Goal: Transaction & Acquisition: Purchase product/service

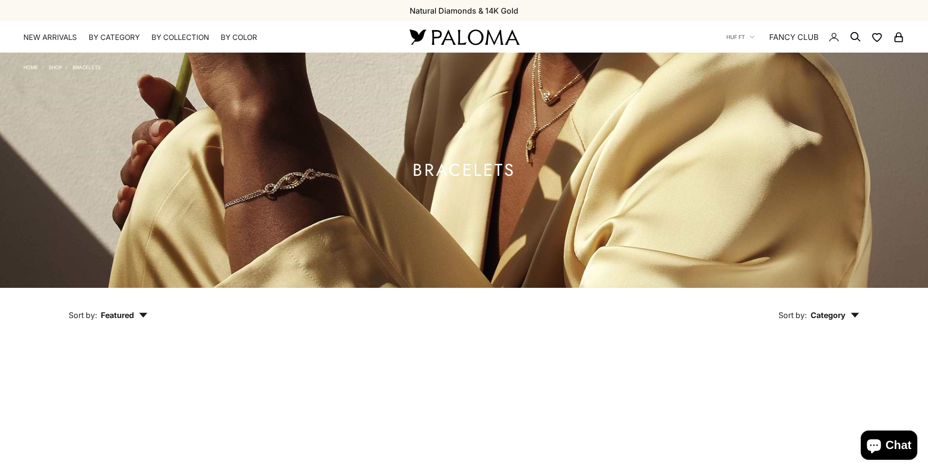
scroll to position [244, 0]
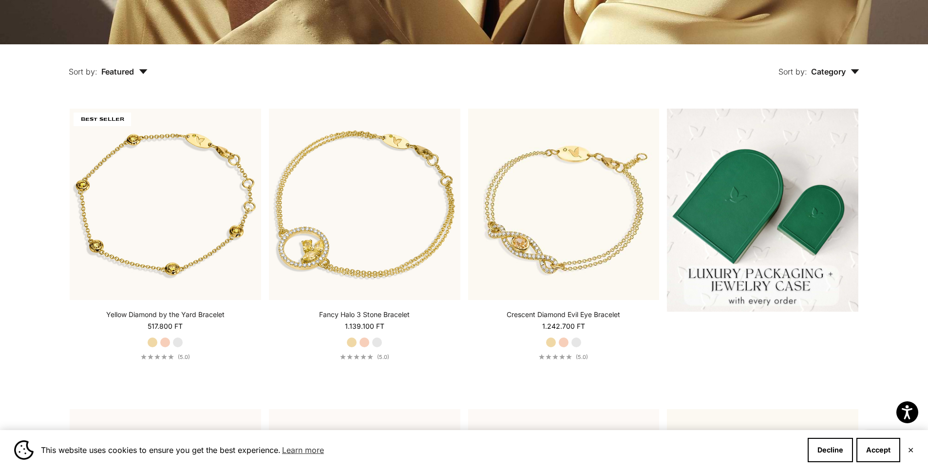
click at [841, 72] on span "Category" at bounding box center [835, 72] width 48 height 10
click at [857, 71] on icon "button" at bounding box center [855, 71] width 9 height 5
click at [134, 69] on span "Featured" at bounding box center [124, 72] width 46 height 10
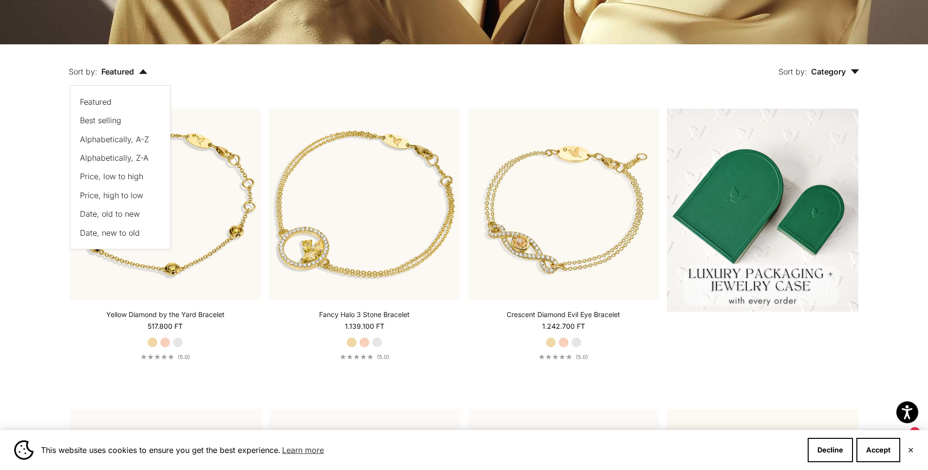
click at [132, 176] on span "Price, low to high" at bounding box center [111, 176] width 63 height 10
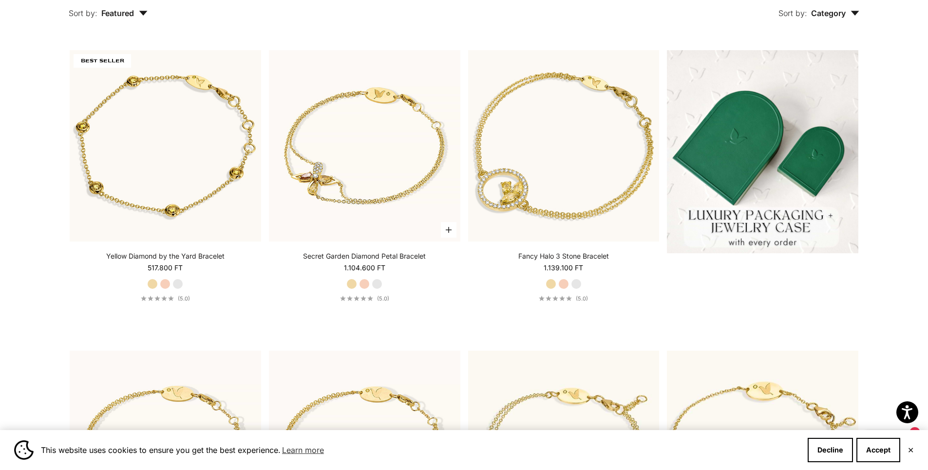
scroll to position [319, 0]
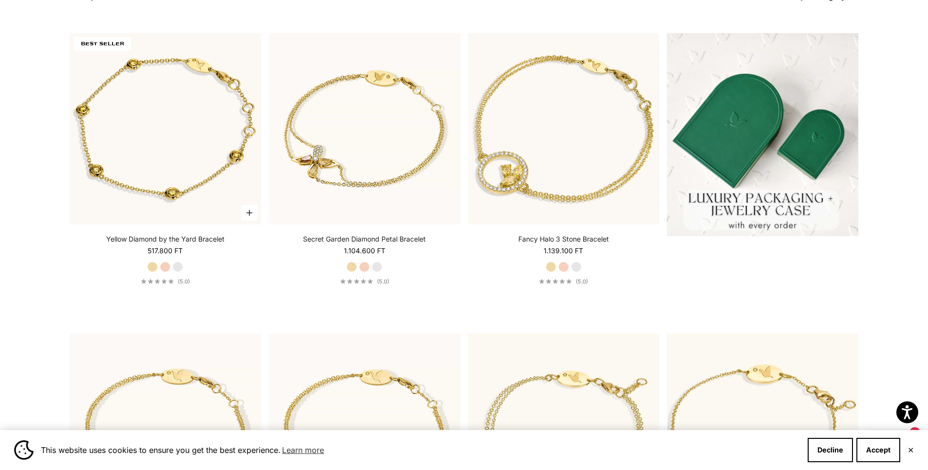
click at [177, 266] on label "White Gold" at bounding box center [177, 267] width 11 height 11
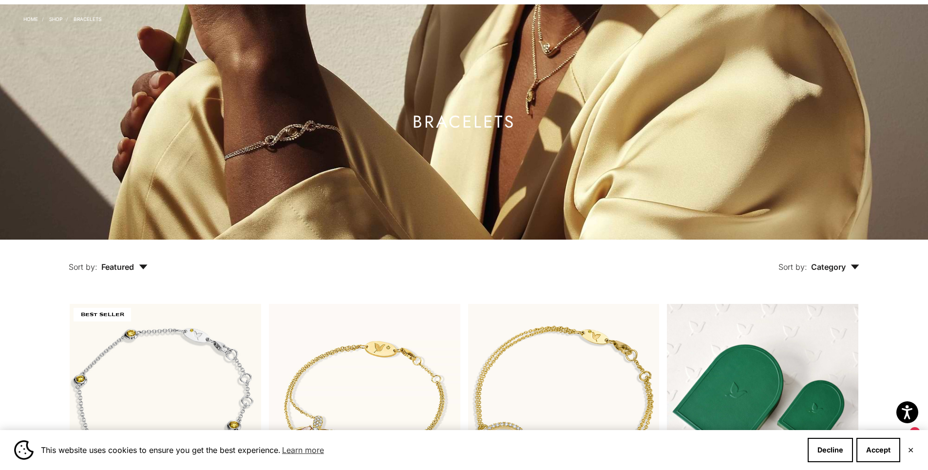
scroll to position [27, 0]
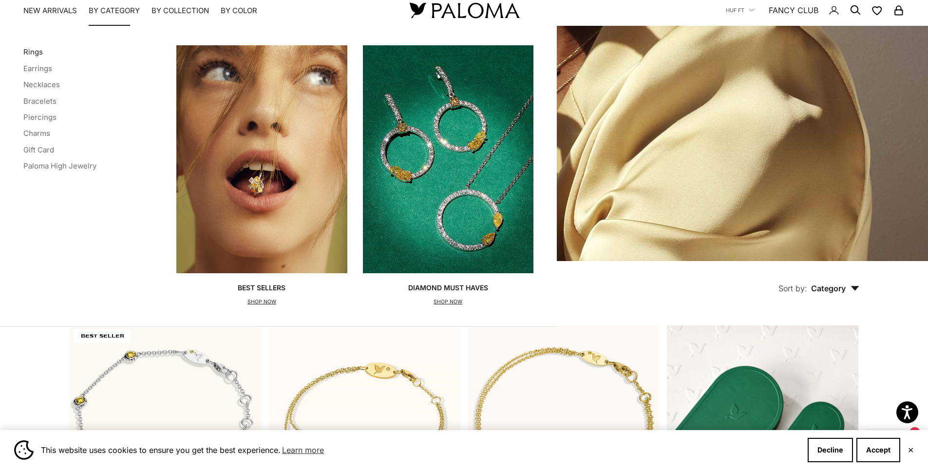
click at [40, 52] on link "Rings" at bounding box center [32, 51] width 19 height 9
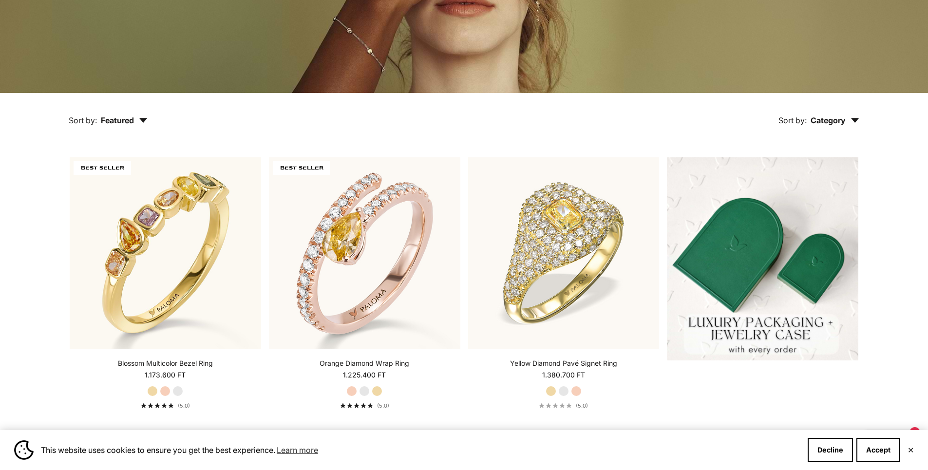
scroll to position [195, 0]
click at [123, 116] on span "Featured" at bounding box center [124, 120] width 46 height 10
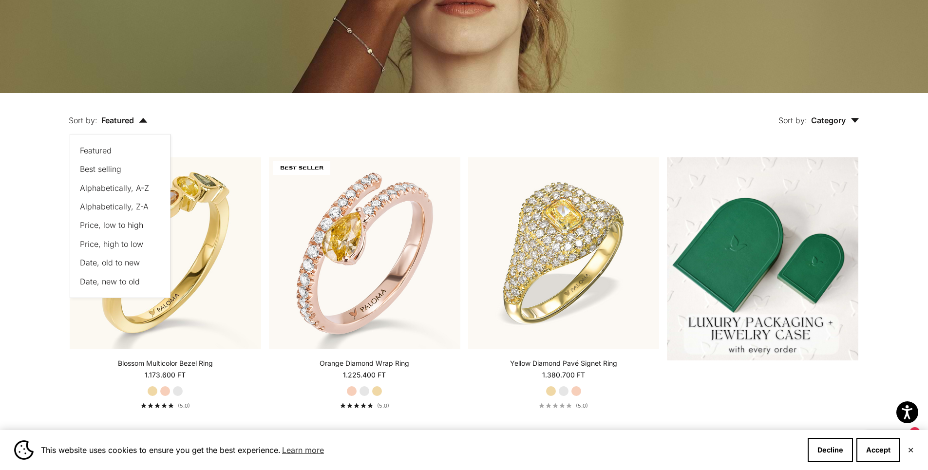
click at [129, 225] on span "Price, low to high" at bounding box center [111, 225] width 63 height 10
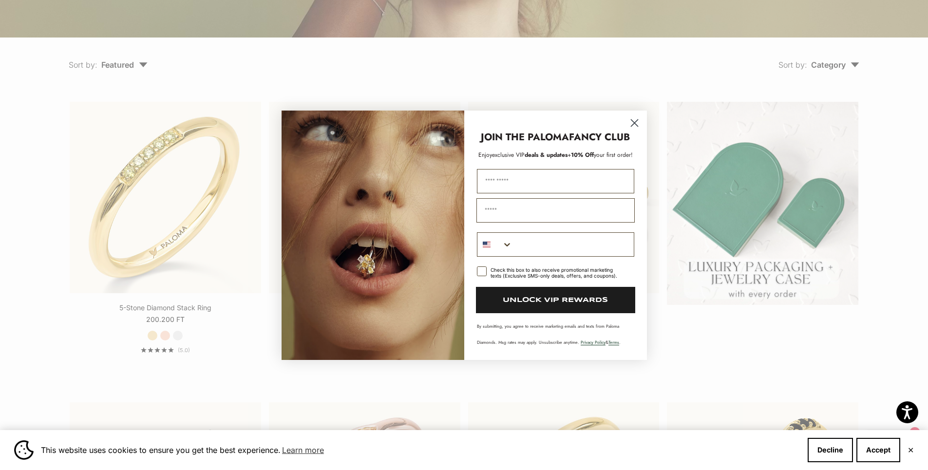
scroll to position [270, 0]
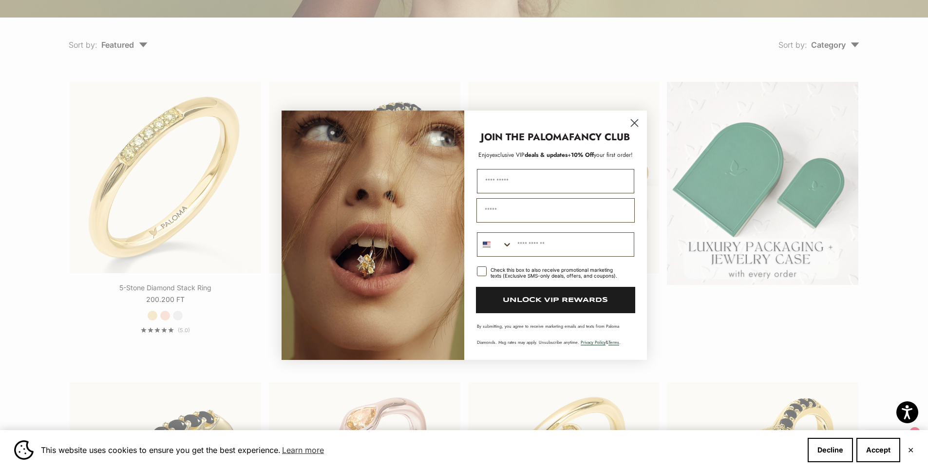
click at [637, 121] on circle "Close dialog" at bounding box center [634, 122] width 16 height 16
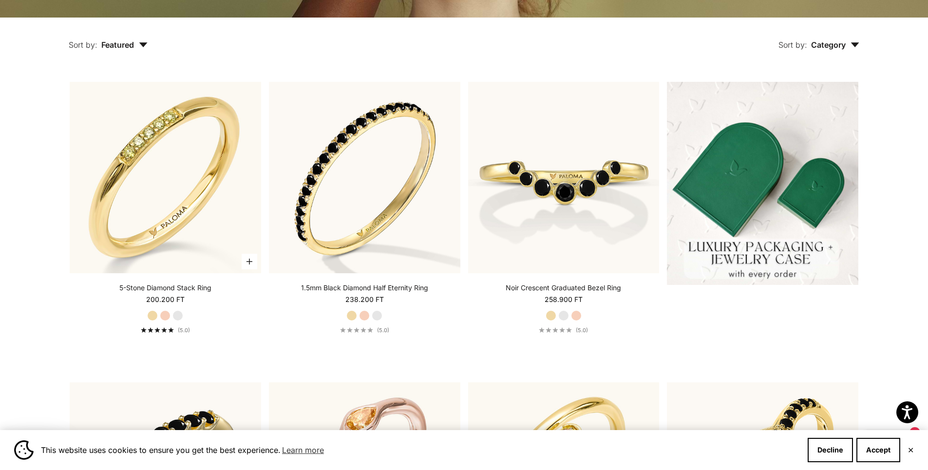
click at [182, 315] on label "White Gold" at bounding box center [177, 315] width 11 height 11
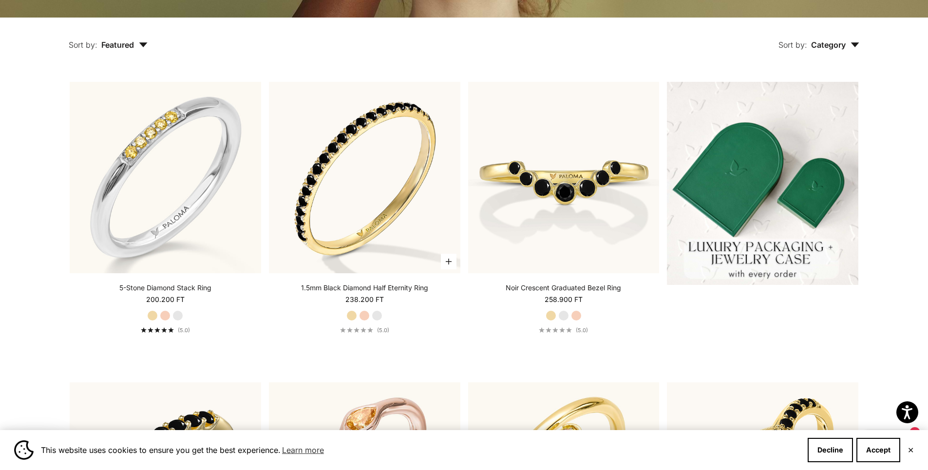
click at [376, 315] on label "White Gold" at bounding box center [377, 315] width 11 height 11
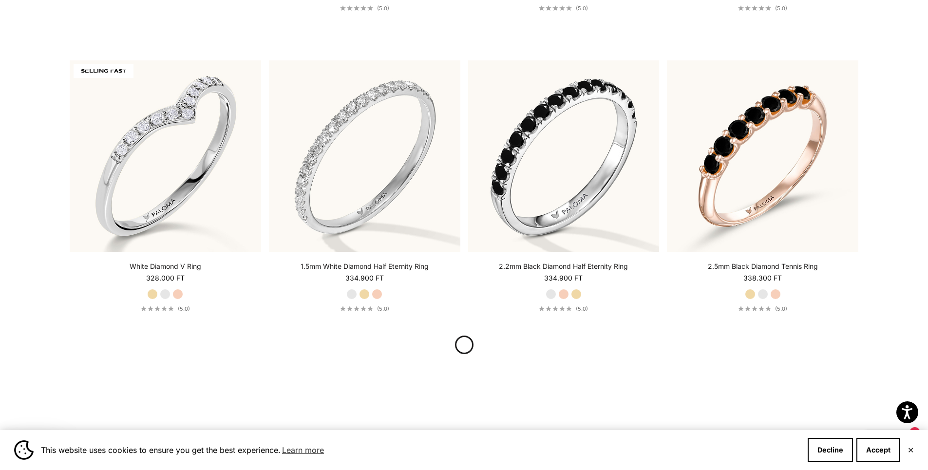
scroll to position [1196, 0]
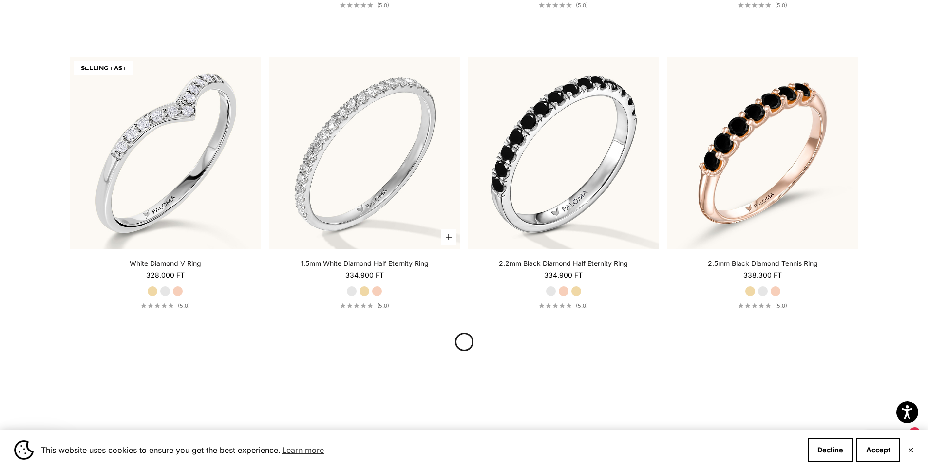
click at [376, 263] on link "1.5mm White Diamond Half Eternity Ring" at bounding box center [365, 264] width 128 height 10
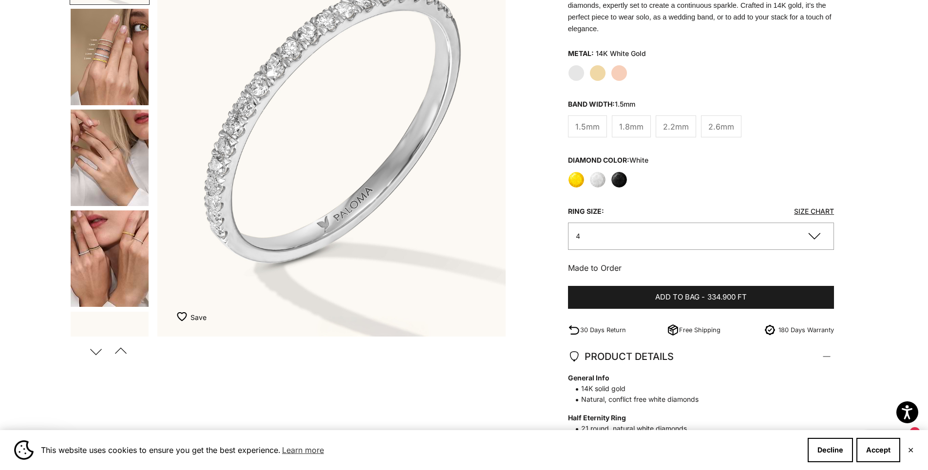
scroll to position [146, 0]
